Goal: Complete application form

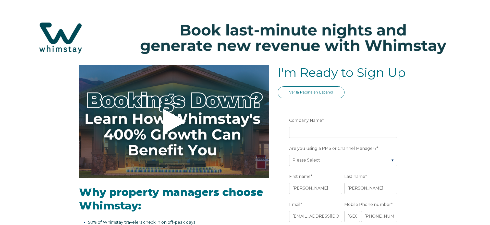
select select "MX"
select select "Standard"
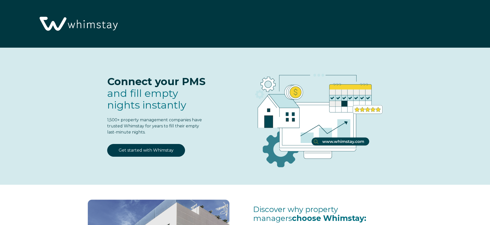
select select "MX"
select select "Standard"
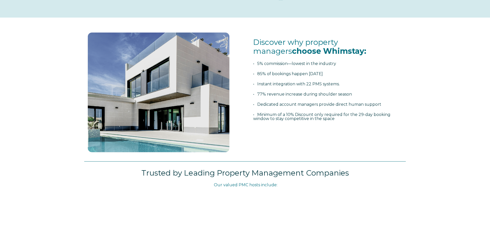
scroll to position [166, 0]
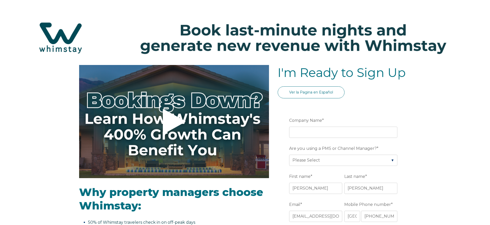
select select "MX"
select select "Standard"
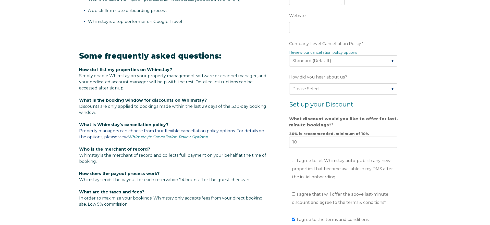
scroll to position [243, 0]
